Goal: Navigation & Orientation: Find specific page/section

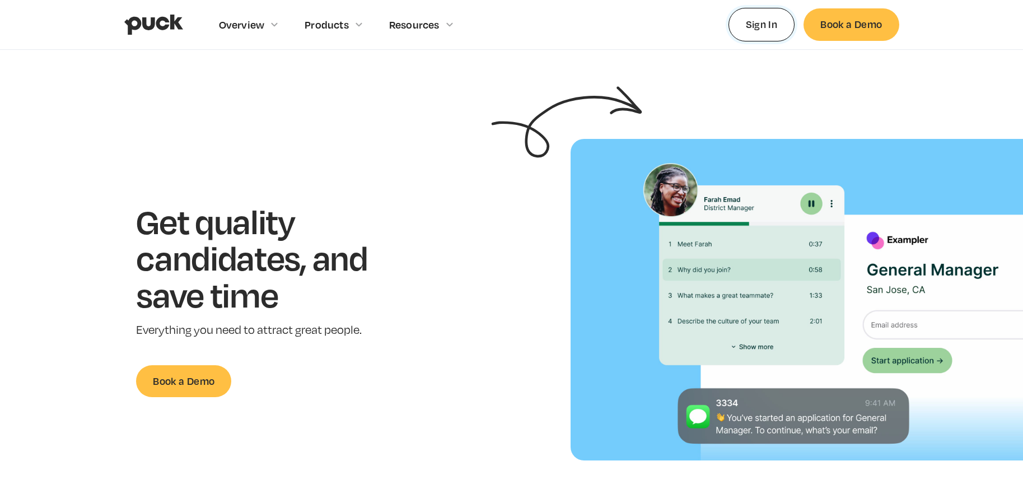
click at [764, 30] on link "Sign In" at bounding box center [761, 24] width 67 height 33
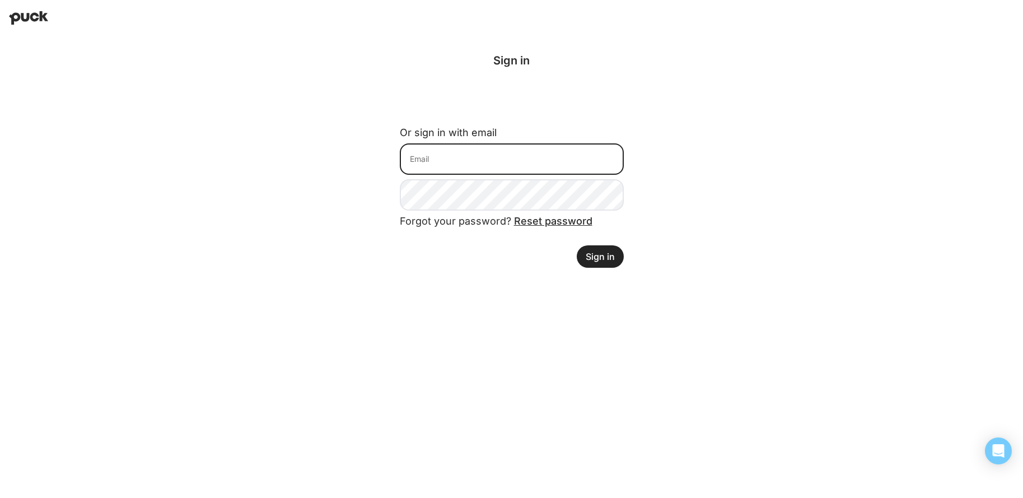
click at [496, 156] on input at bounding box center [512, 158] width 224 height 31
click at [561, 148] on input at bounding box center [512, 158] width 224 height 31
type input "matt.eyre@avalara.com"
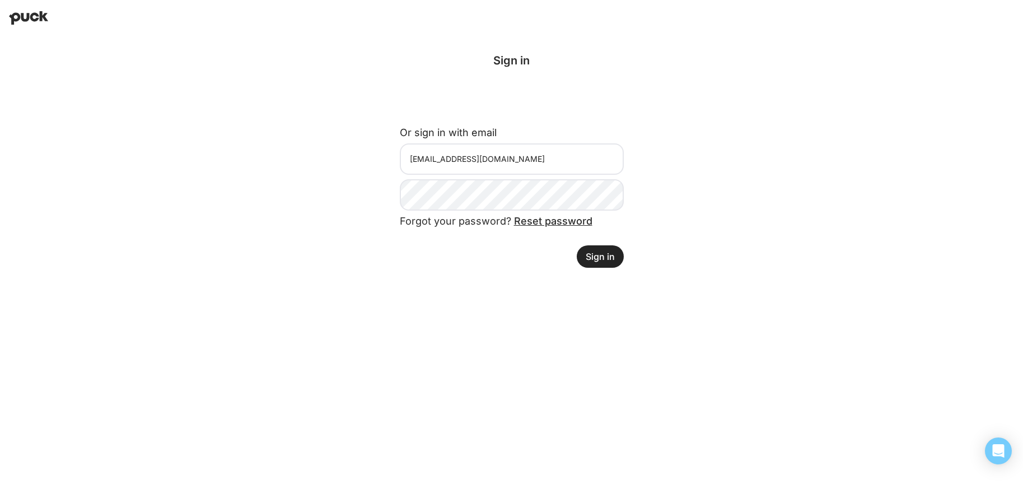
click at [613, 254] on button "Sign in" at bounding box center [600, 256] width 47 height 22
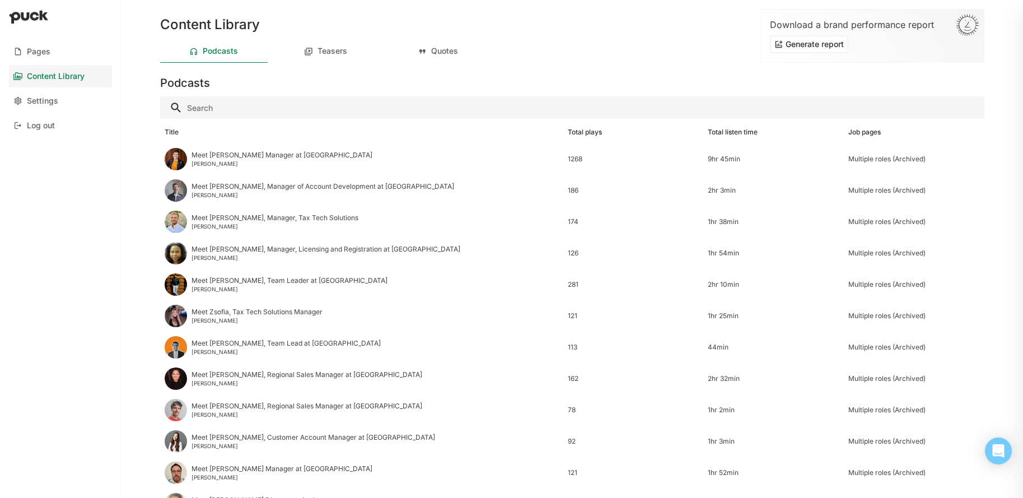
click at [54, 38] on div "Pages Content Library Settings Log out" at bounding box center [60, 88] width 121 height 105
click at [47, 47] on div "Pages" at bounding box center [39, 52] width 24 height 10
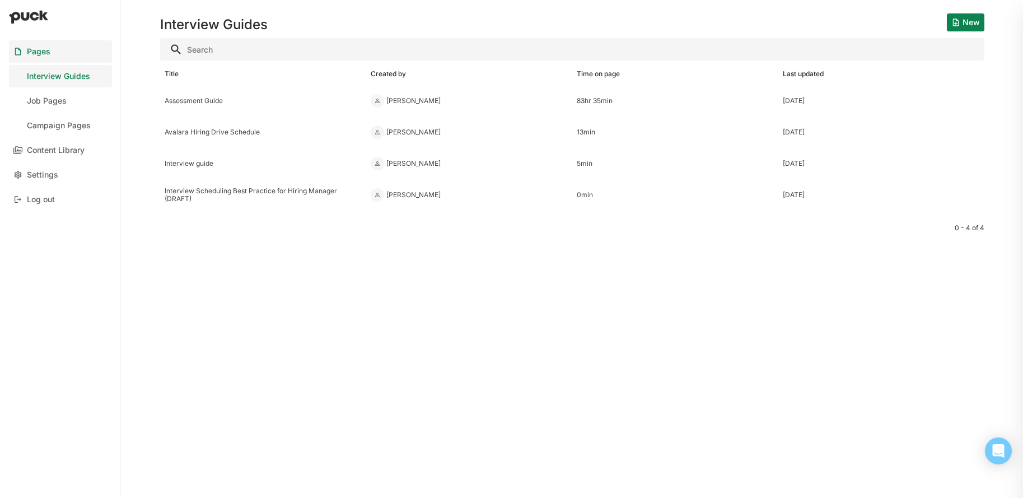
click at [48, 51] on div "Pages" at bounding box center [39, 52] width 24 height 10
click at [53, 121] on div "Campaign Pages" at bounding box center [59, 126] width 64 height 10
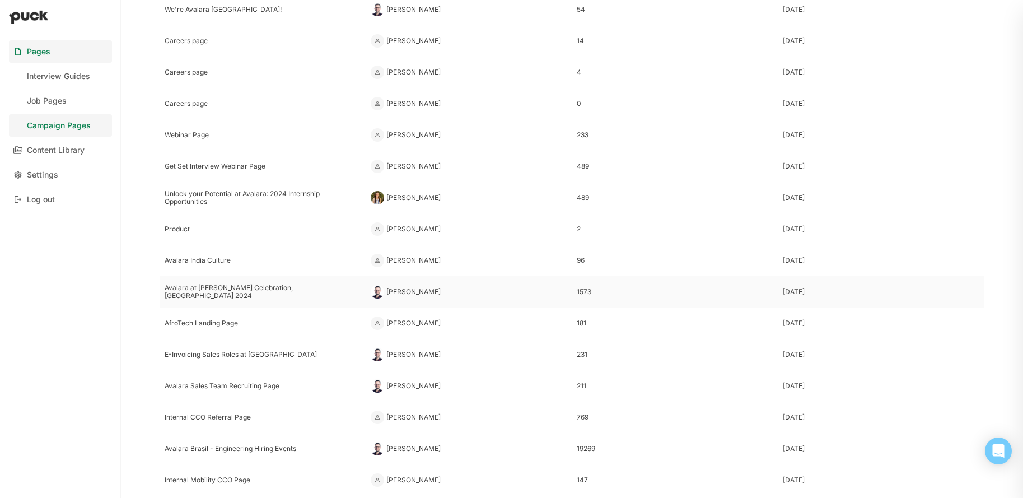
scroll to position [127, 0]
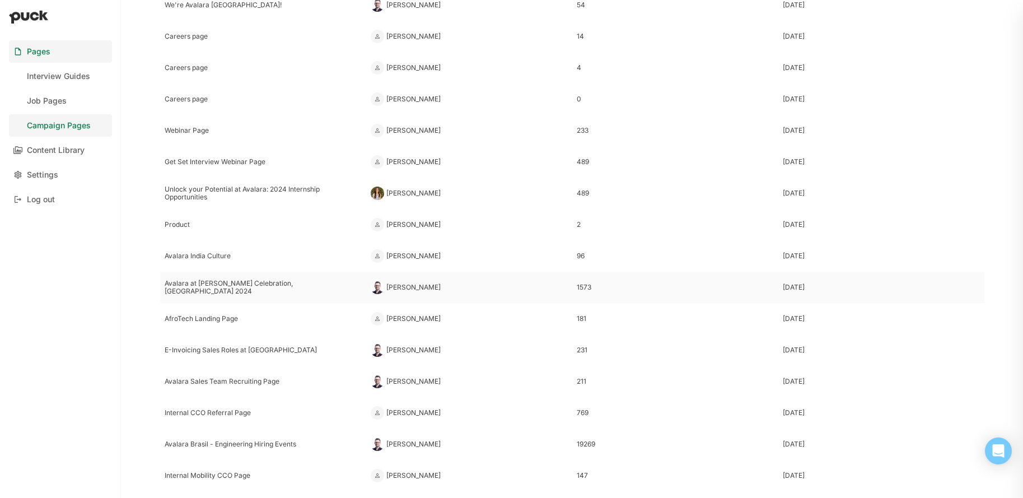
click at [211, 286] on div "Avalara at [PERSON_NAME] Celebration, [GEOGRAPHIC_DATA] 2024" at bounding box center [263, 287] width 197 height 16
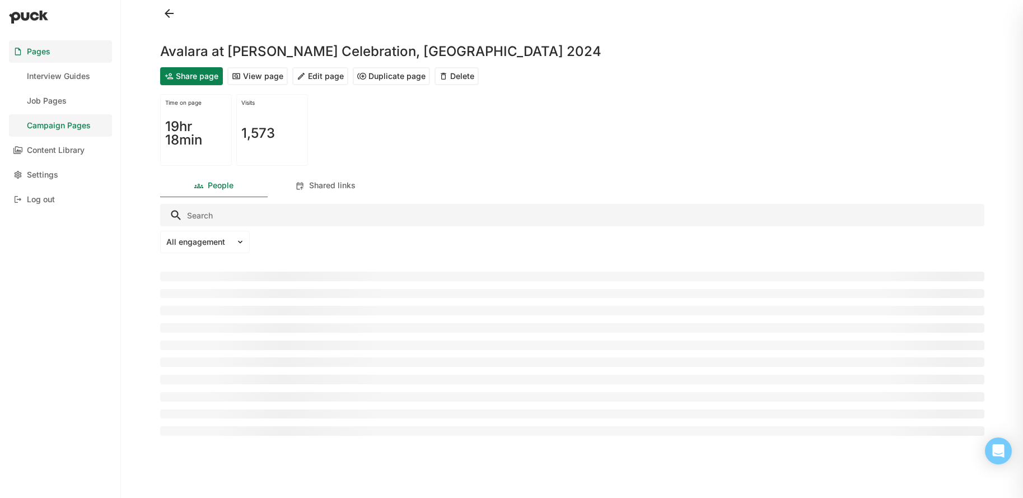
click at [263, 78] on button "View page" at bounding box center [257, 76] width 60 height 18
